Goal: Task Accomplishment & Management: Use online tool/utility

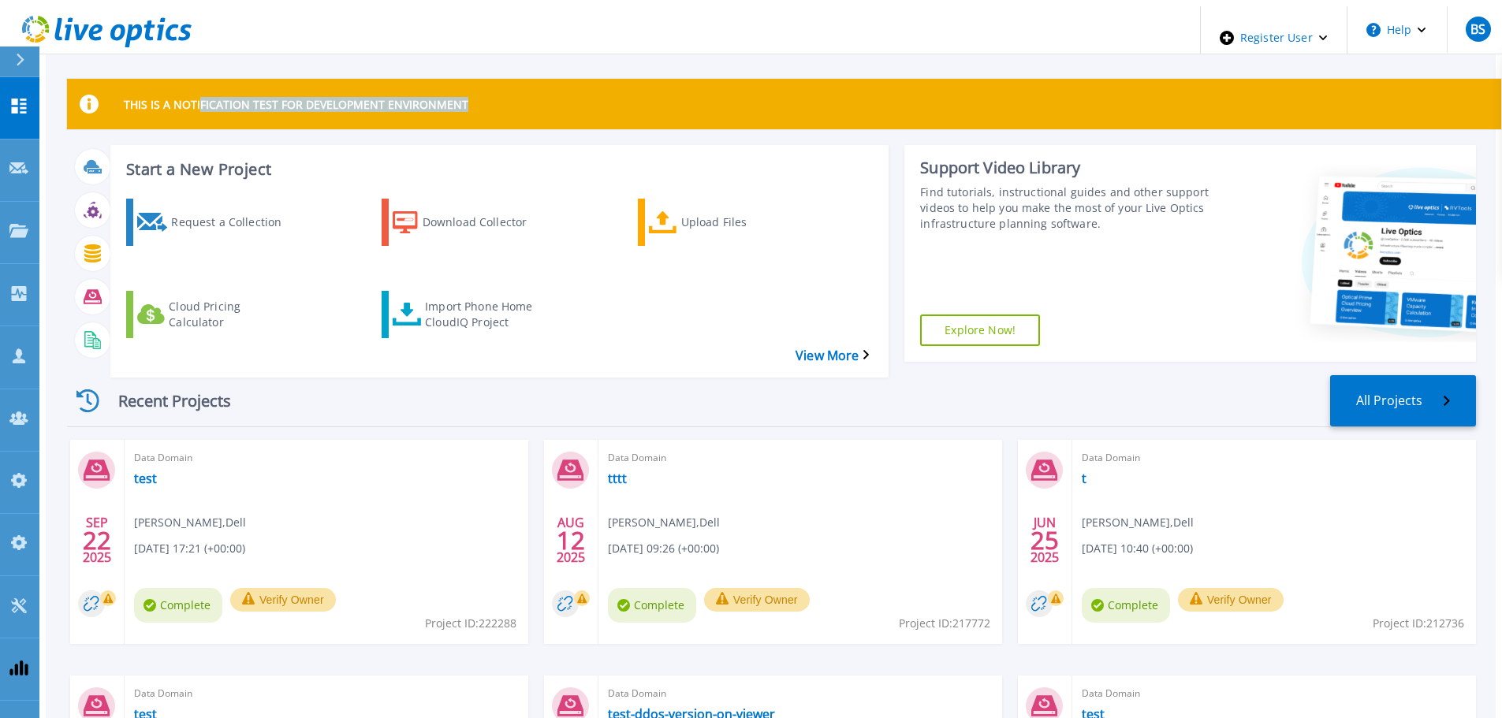
drag, startPoint x: 191, startPoint y: 100, endPoint x: 487, endPoint y: 94, distance: 296.5
click at [487, 94] on div "THIS IS A NOTIFICATION TEST FOR DEVELOPMENT ENVIRONMENT" at bounding box center [784, 104] width 1434 height 50
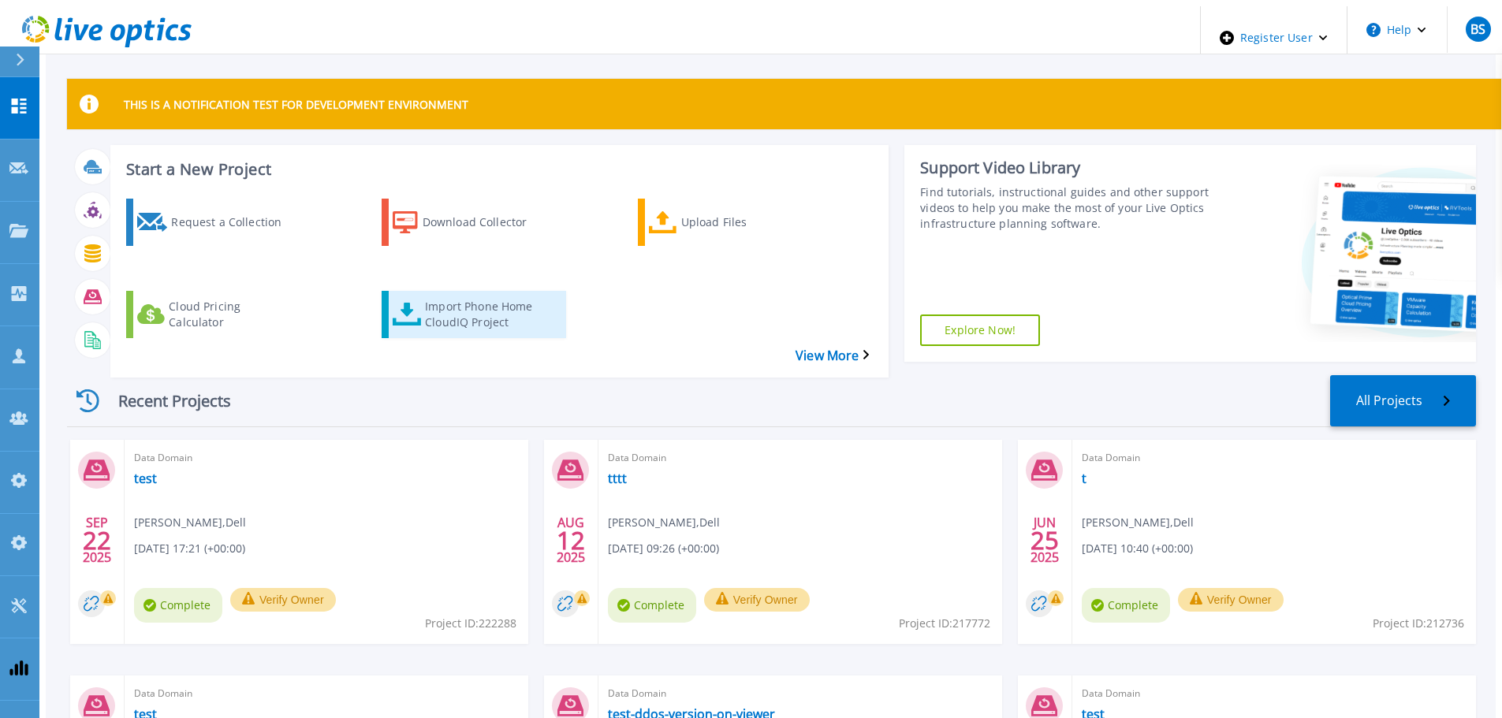
click at [447, 295] on div "Import Phone Home CloudIQ Project" at bounding box center [488, 314] width 126 height 39
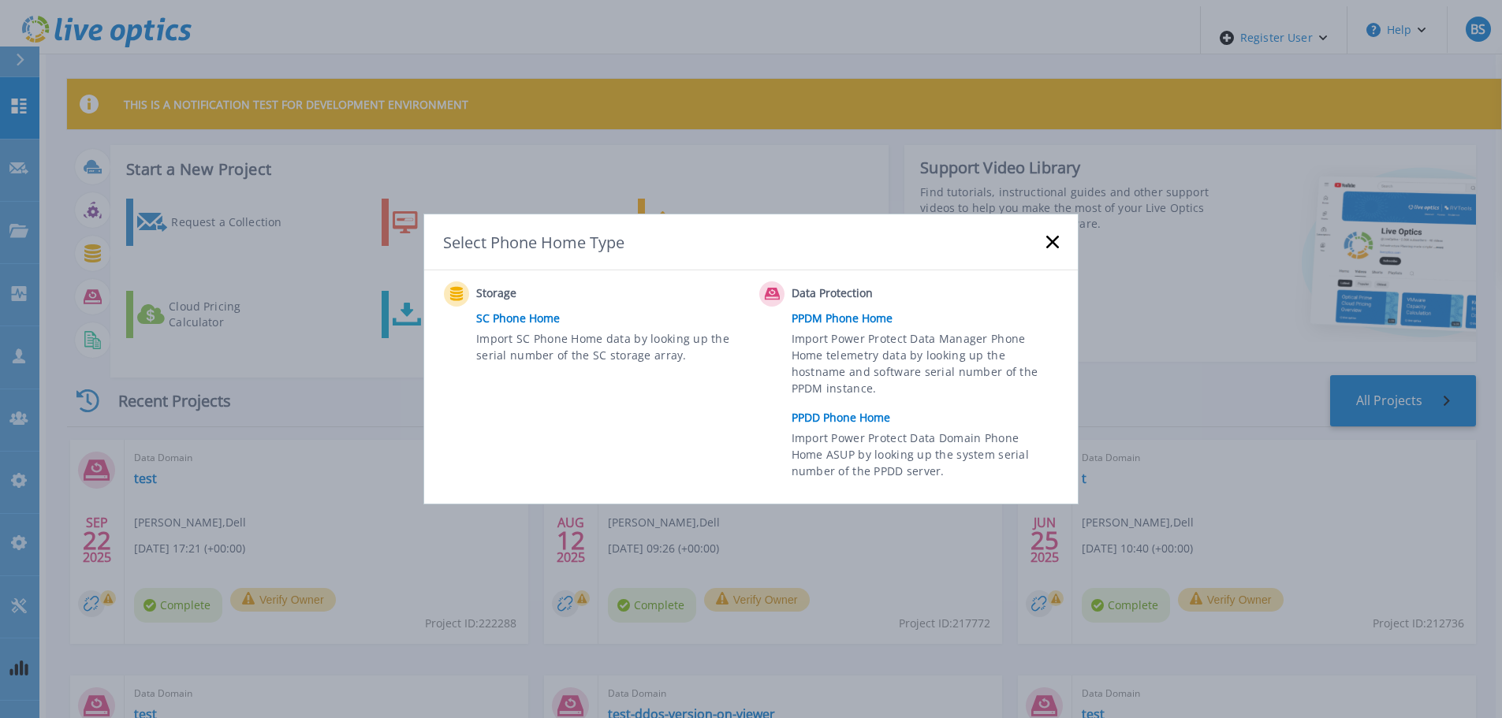
click at [856, 419] on link "PPDD Phone Home" at bounding box center [928, 418] width 275 height 24
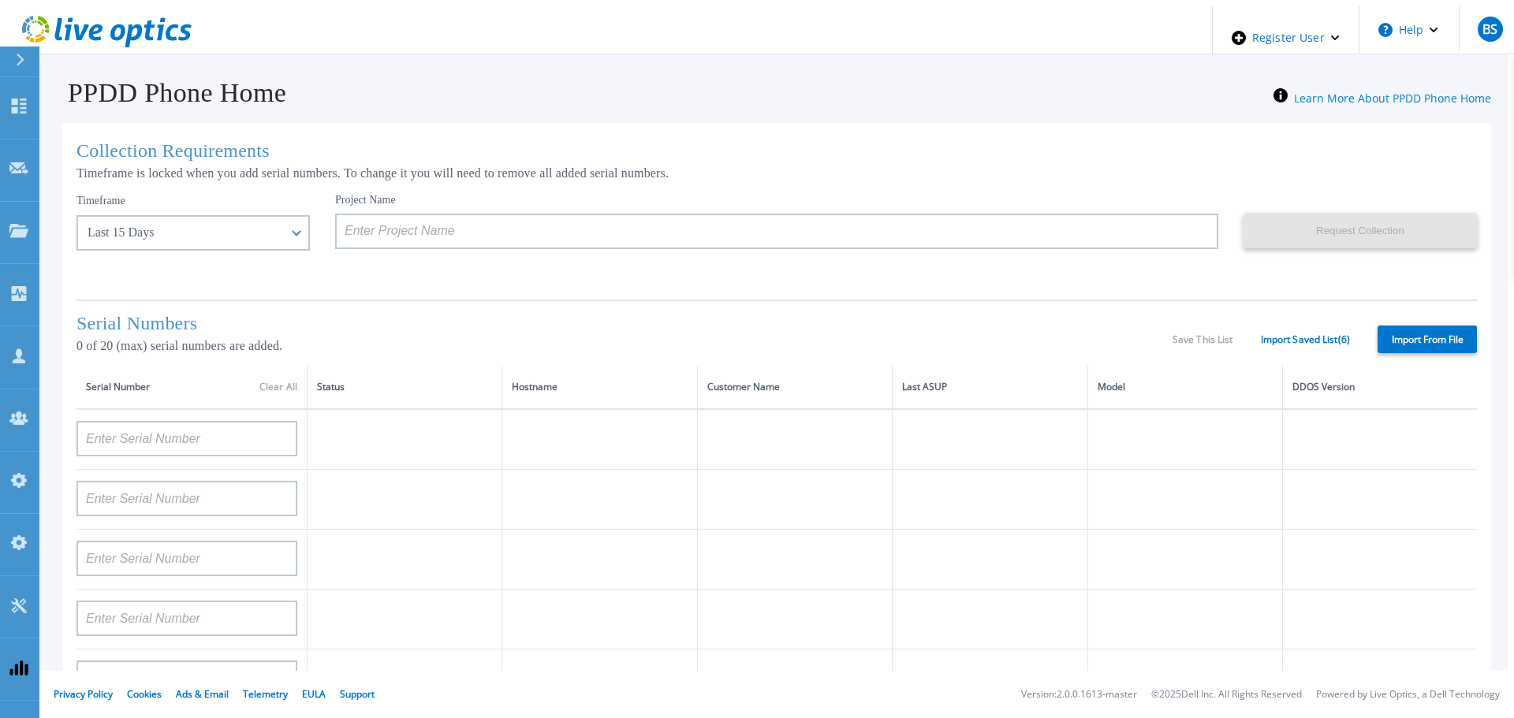
click at [1406, 339] on label "Import From File" at bounding box center [1426, 340] width 99 height 28
click at [0, 0] on input "Import From File" at bounding box center [0, 0] width 0 height 0
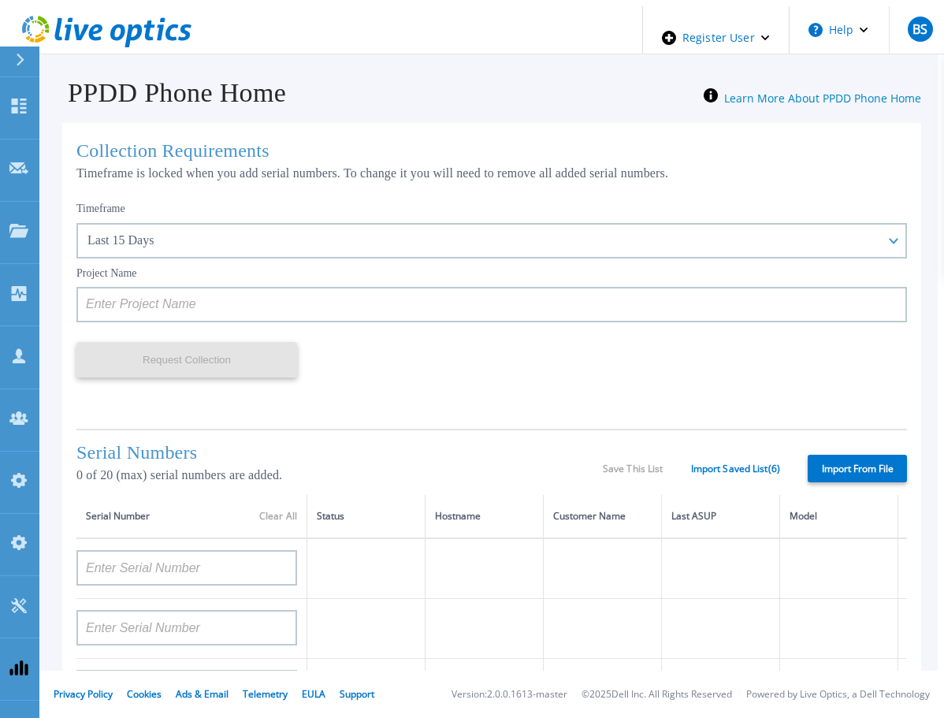
click at [849, 476] on label "Import From File" at bounding box center [857, 469] width 99 height 28
click at [0, 0] on input "Import From File" at bounding box center [0, 0] width 0 height 0
type input "APM00212702822"
type input "APM00212026971"
type input "DE500212802673"
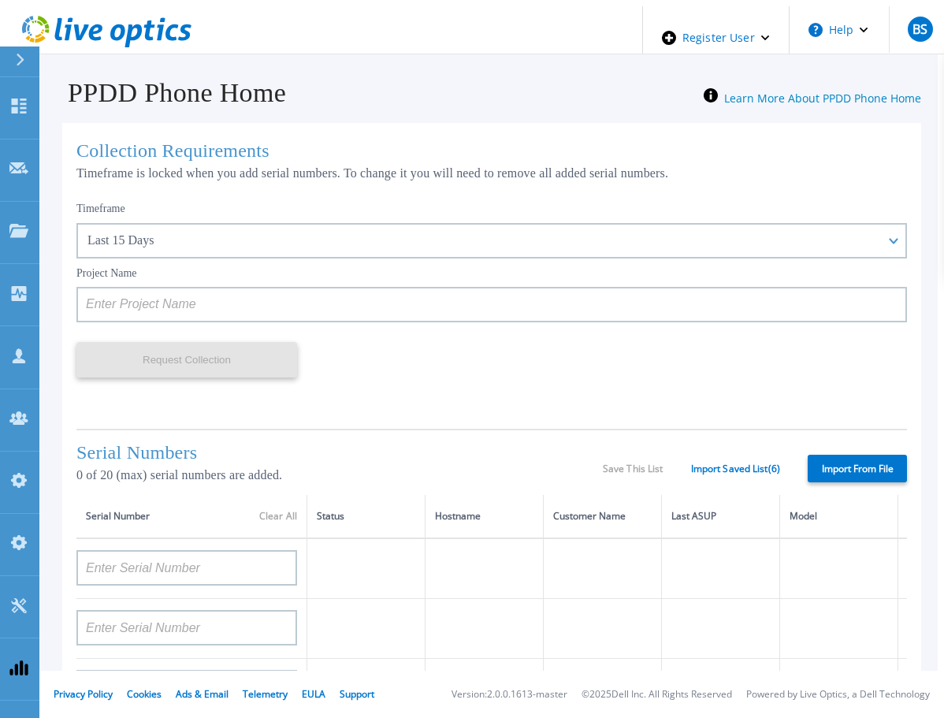
type input "APX00232503747"
type input "APM00133543104"
type input "AASSSDDDDFFFFG"
type input "RFVBGTYHNMJUIK"
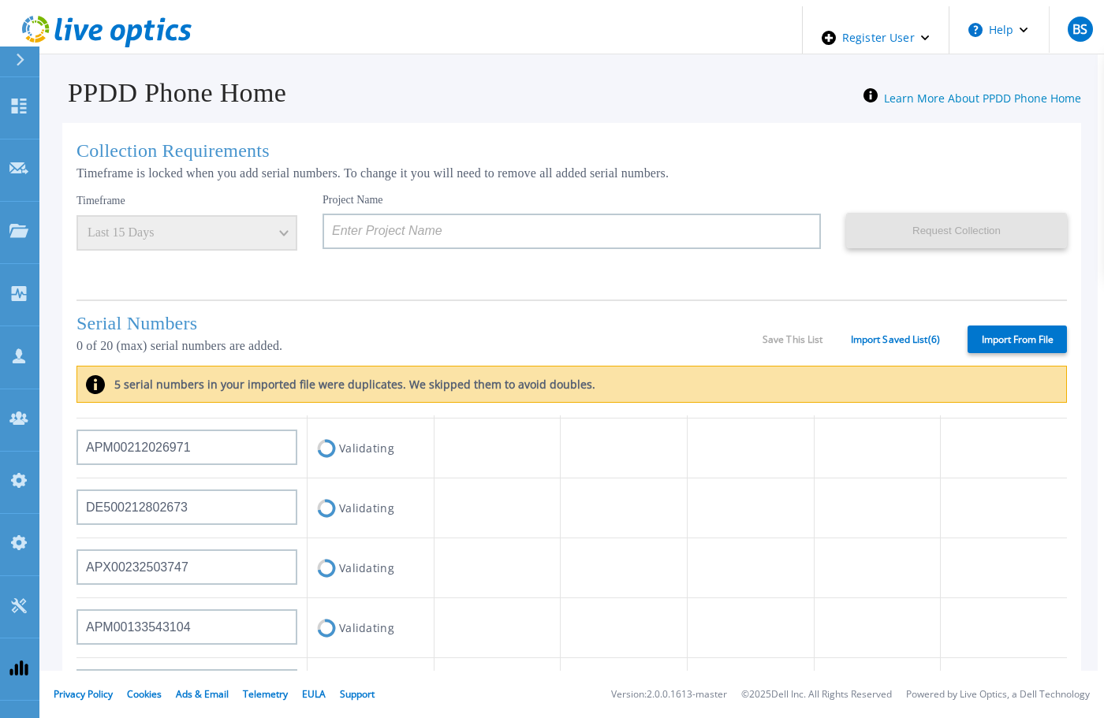
scroll to position [236, 0]
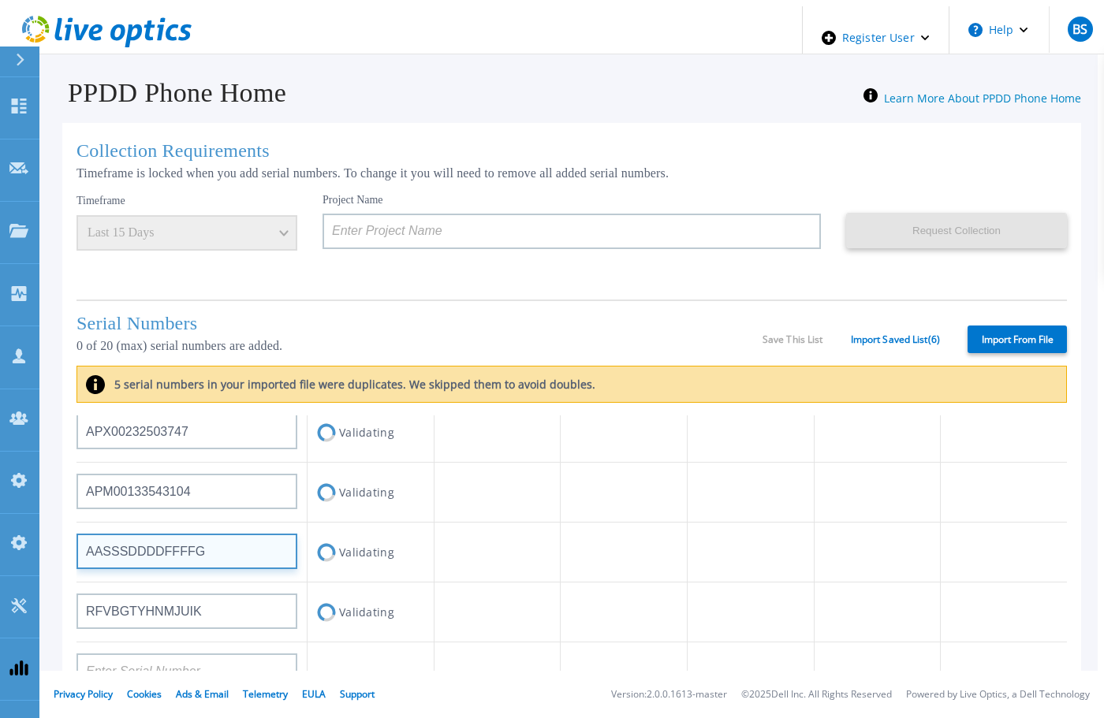
click at [266, 548] on input "AASSSDDDDFFFFG" at bounding box center [186, 551] width 221 height 35
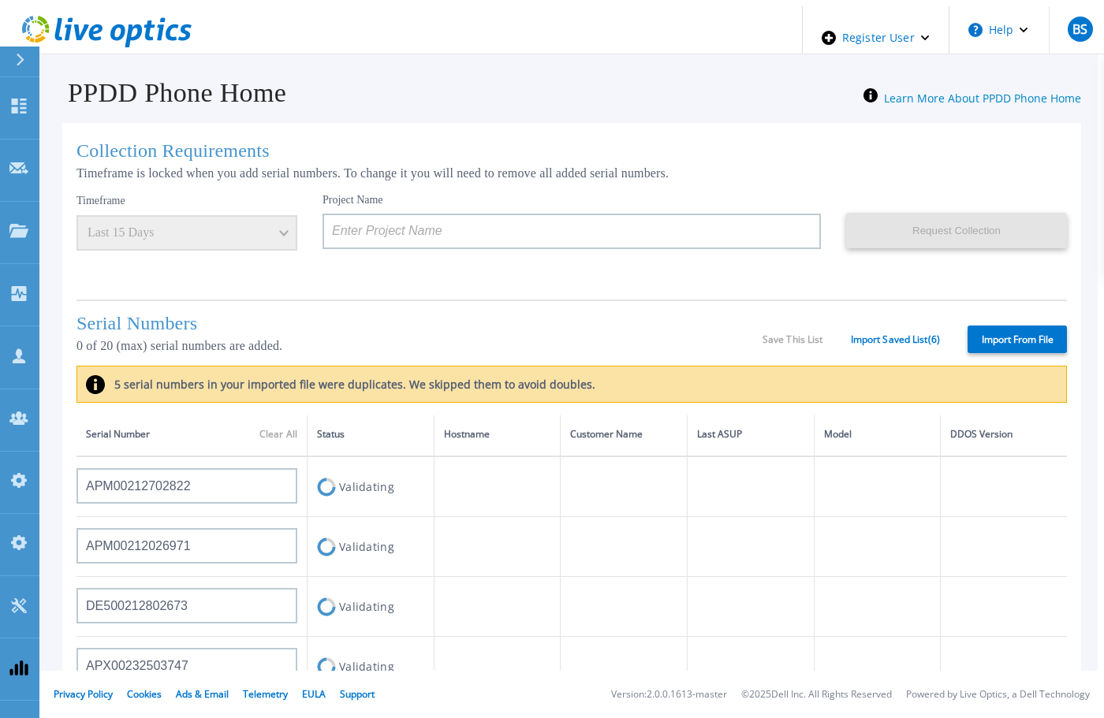
scroll to position [0, 0]
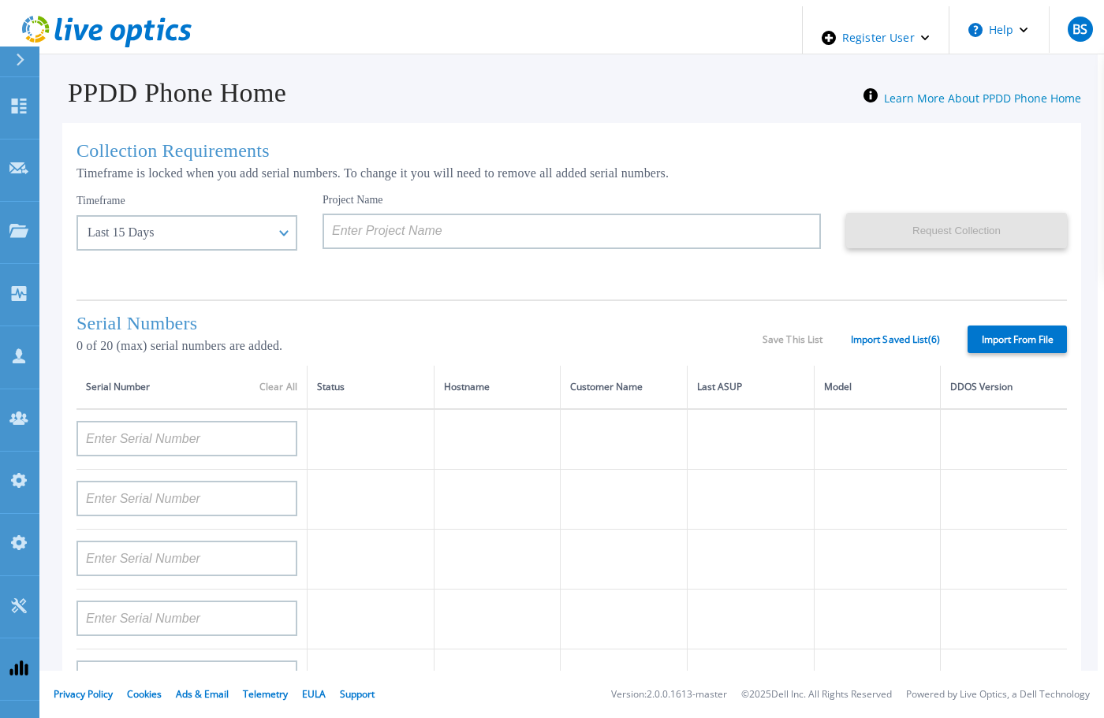
click at [998, 341] on label "Import From File" at bounding box center [1016, 340] width 99 height 28
click at [0, 0] on input "Import From File" at bounding box center [0, 0] width 0 height 0
type input "APM00212702822"
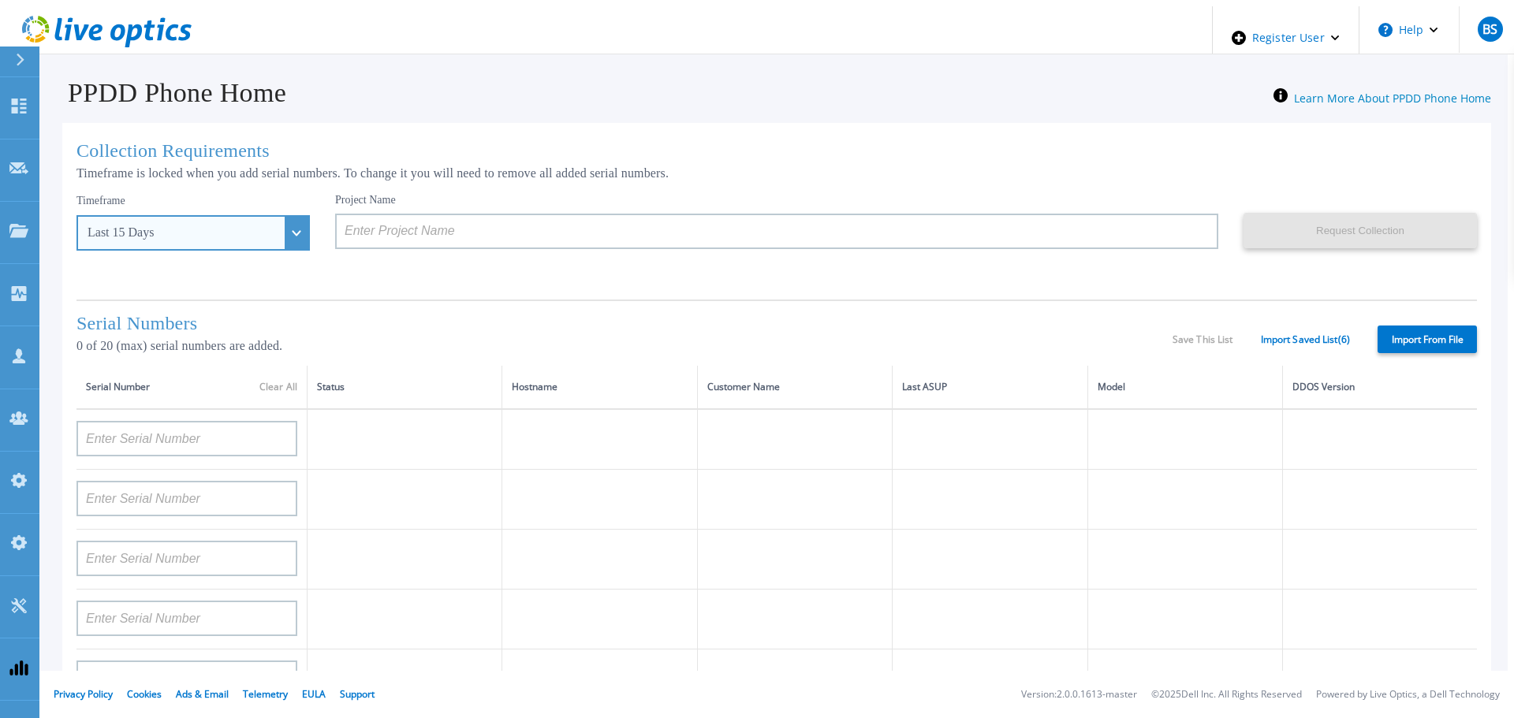
click at [267, 229] on div "Last 15 Days" at bounding box center [192, 232] width 233 height 35
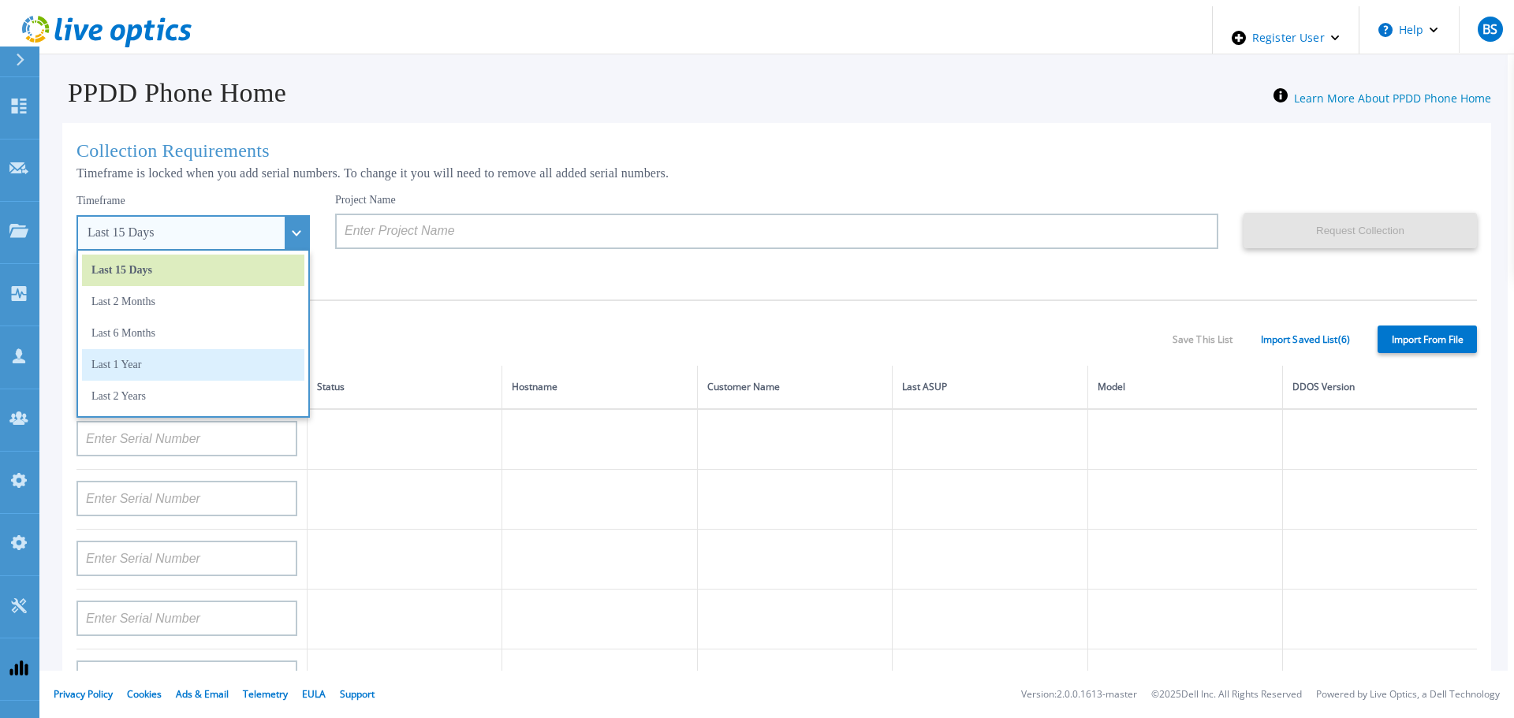
click at [155, 363] on li "Last 1 Year" at bounding box center [193, 365] width 222 height 32
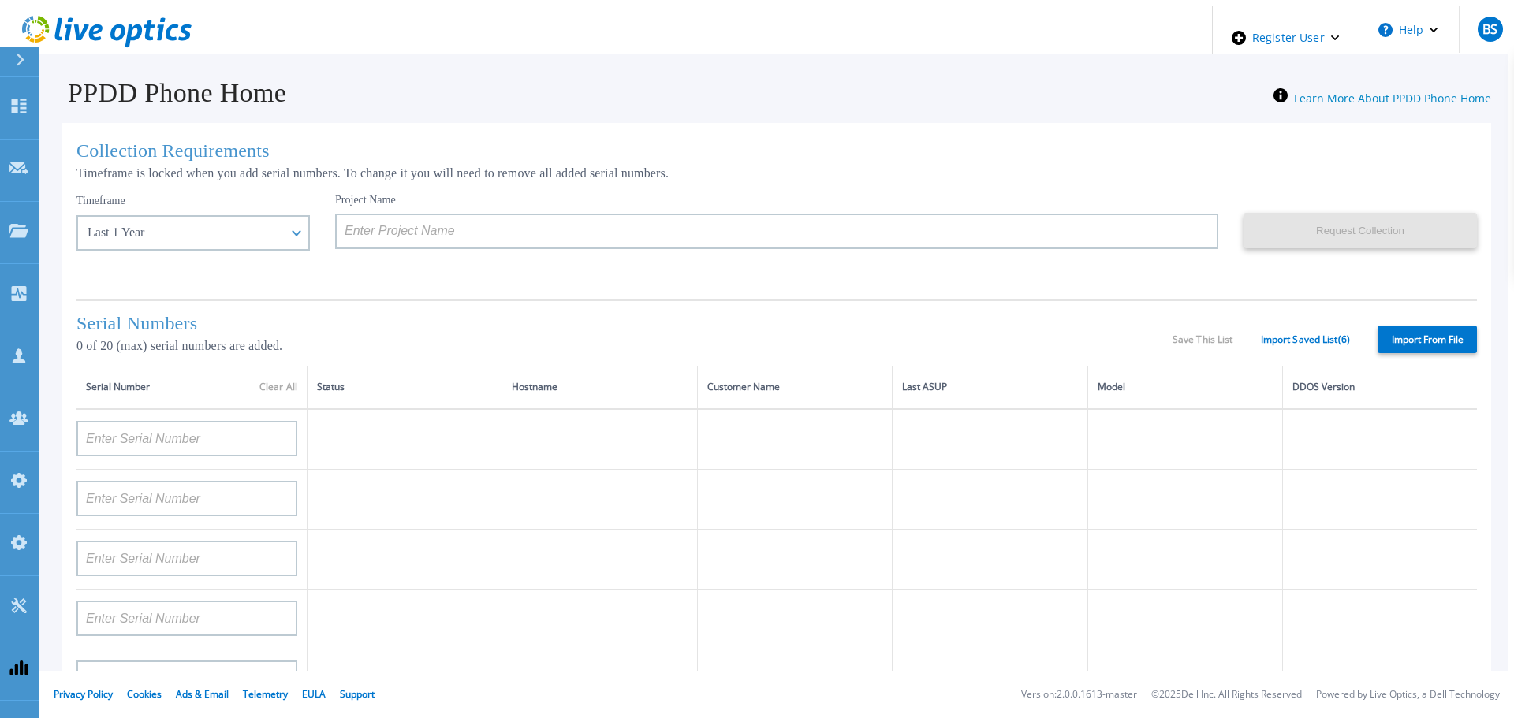
click at [1405, 338] on label "Import From File" at bounding box center [1426, 340] width 99 height 28
click at [0, 0] on input "Import From File" at bounding box center [0, 0] width 0 height 0
type input "APM00212702822"
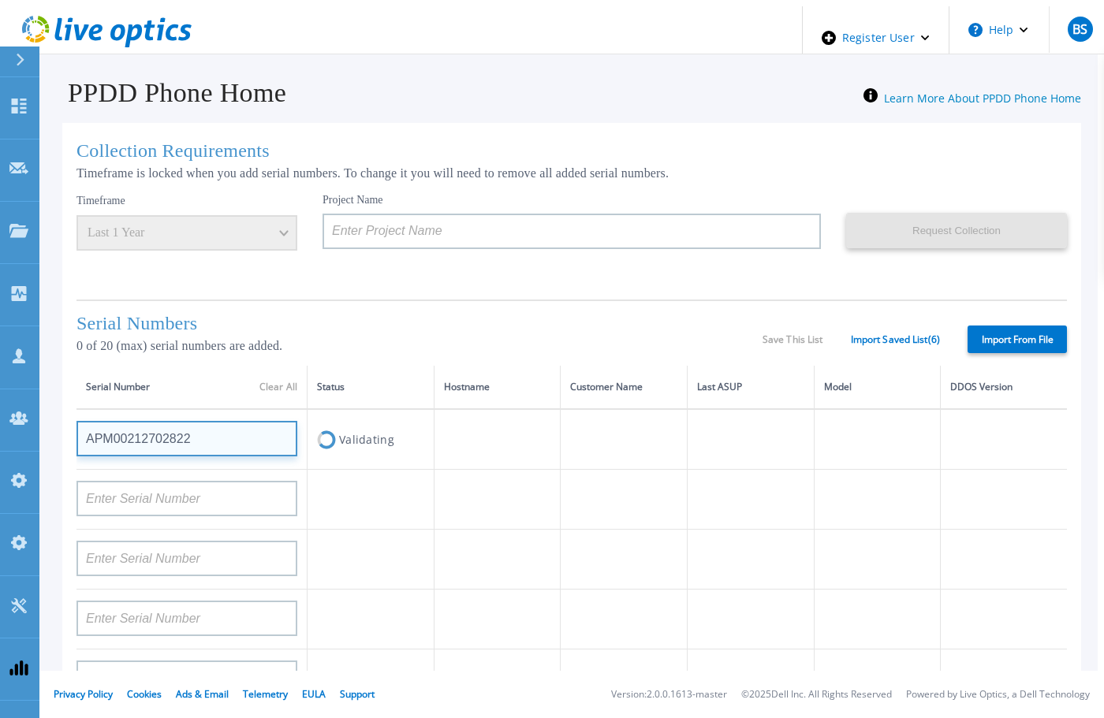
click at [99, 442] on input "APM00212702822" at bounding box center [186, 438] width 221 height 35
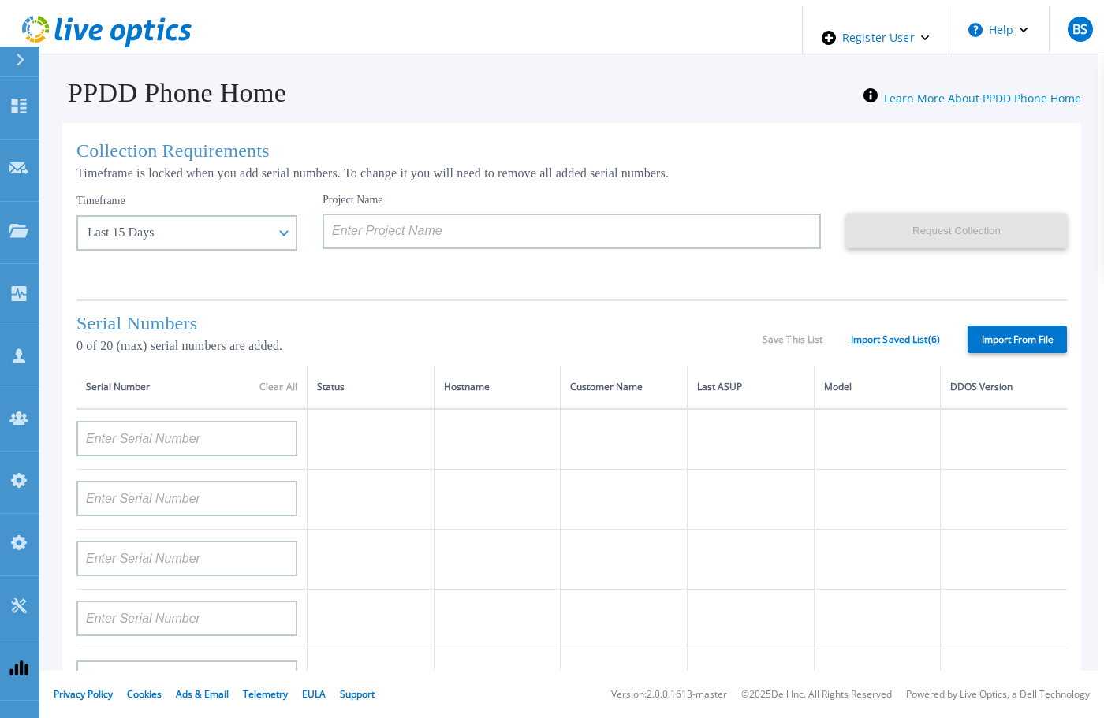
click at [898, 336] on link "Import Saved List ( 6 )" at bounding box center [895, 339] width 89 height 11
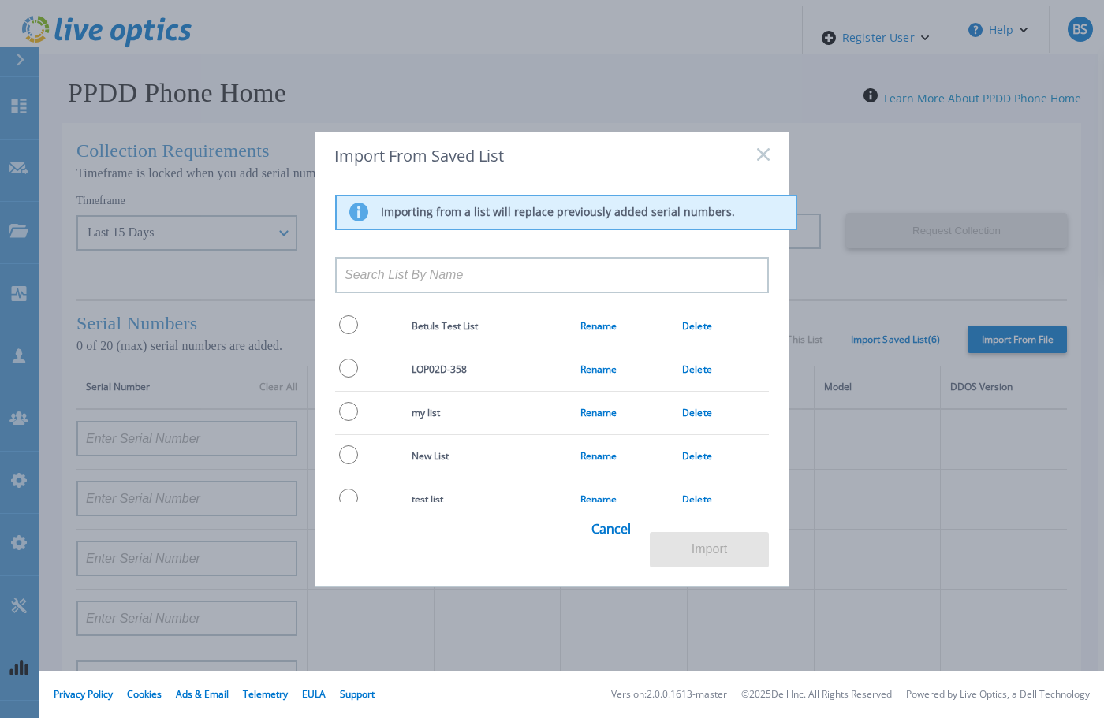
click at [346, 327] on input "radio" at bounding box center [348, 324] width 19 height 19
radio input "true"
click at [347, 408] on input "radio" at bounding box center [348, 411] width 19 height 19
radio input "true"
click at [612, 538] on link "Cancel" at bounding box center [610, 537] width 39 height 61
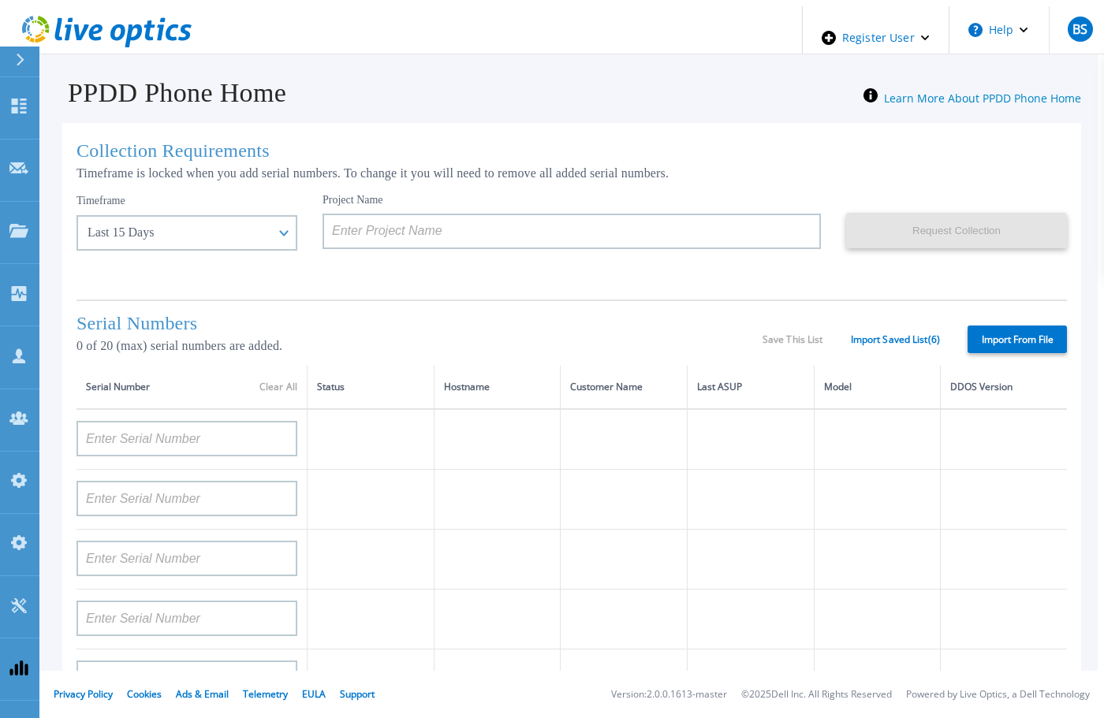
click at [1013, 338] on label "Import From File" at bounding box center [1016, 340] width 99 height 28
click at [0, 0] on input "Import From File" at bounding box center [0, 0] width 0 height 0
type input "APM00212702822"
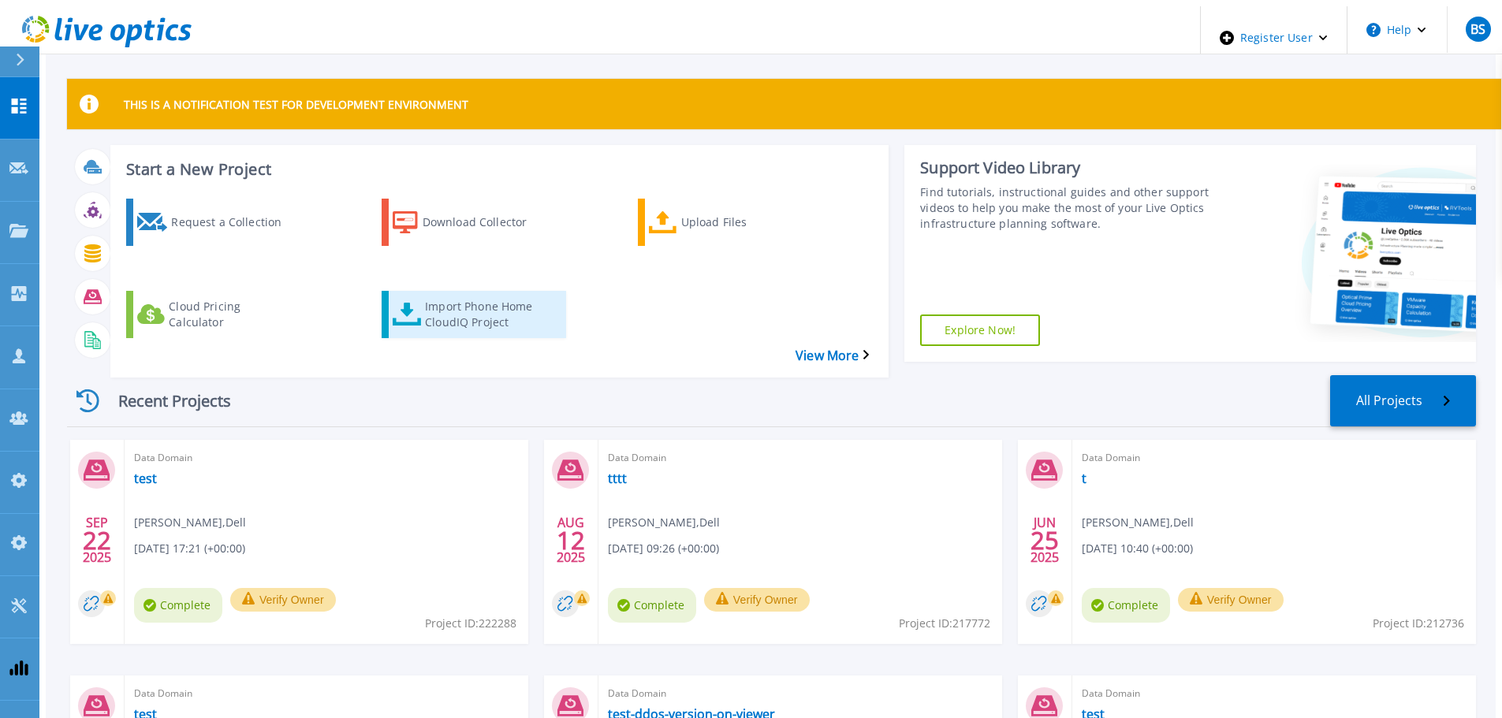
click at [444, 295] on div "Import Phone Home CloudIQ Project" at bounding box center [488, 314] width 126 height 39
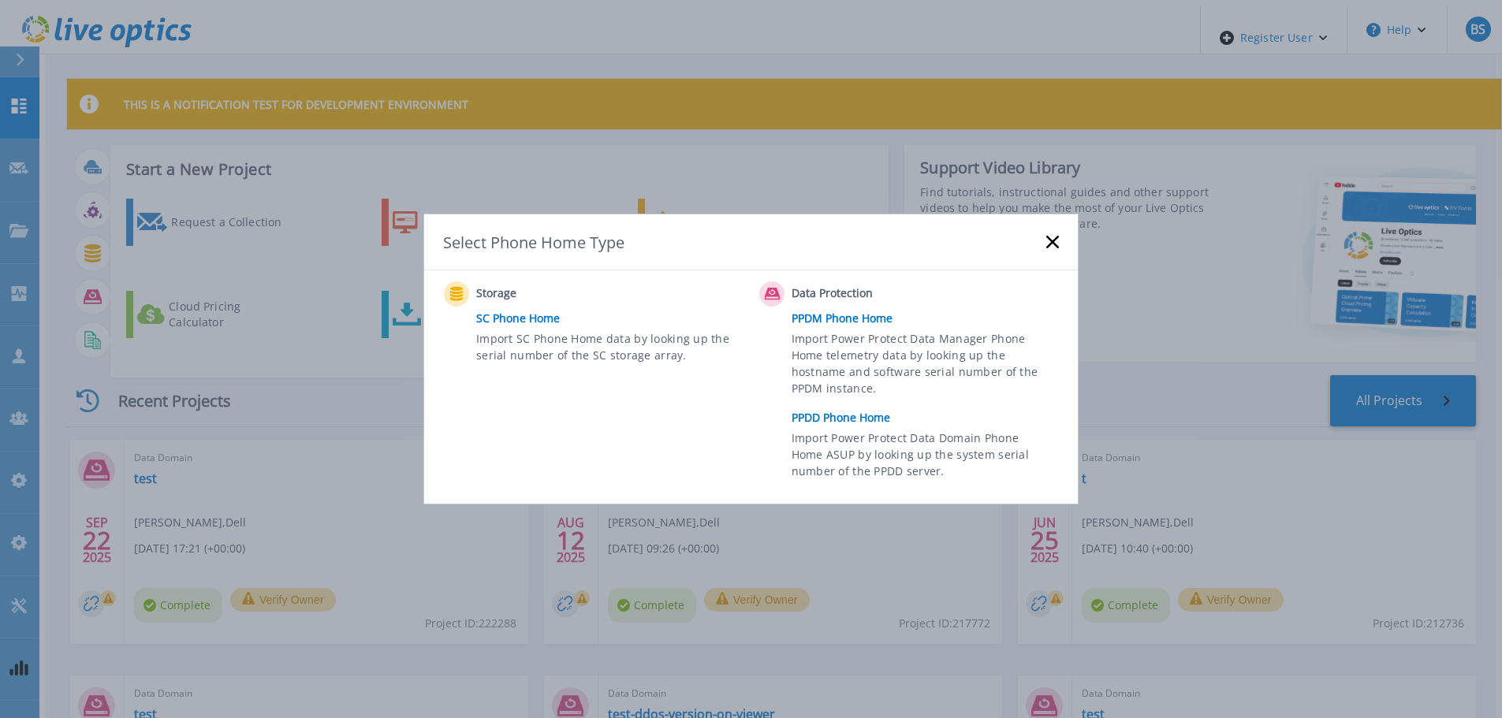
click at [861, 413] on link "PPDD Phone Home" at bounding box center [928, 418] width 275 height 24
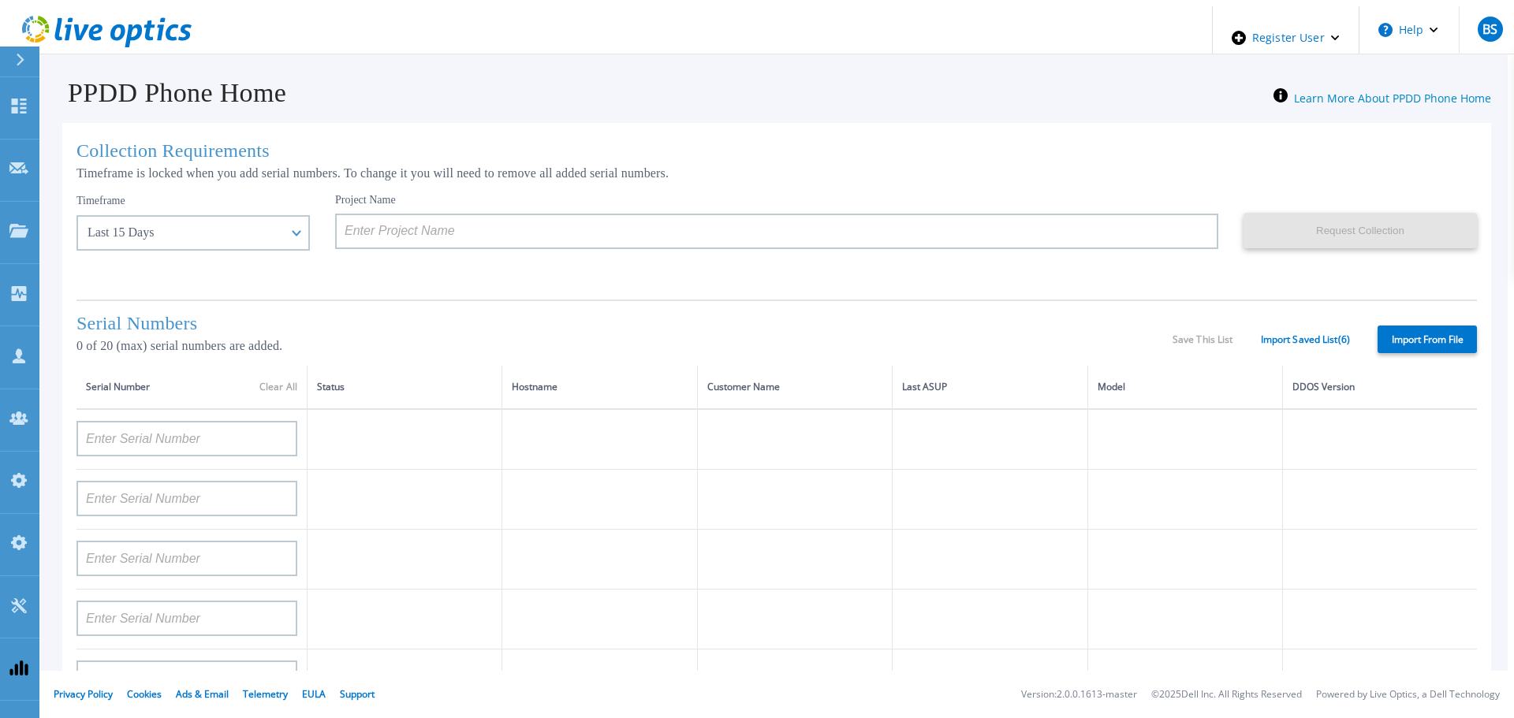
click at [1392, 326] on label "Import From File" at bounding box center [1426, 340] width 99 height 28
click at [0, 0] on input "Import From File" at bounding box center [0, 0] width 0 height 0
type input "APM00212702822"
